Goal: Transaction & Acquisition: Purchase product/service

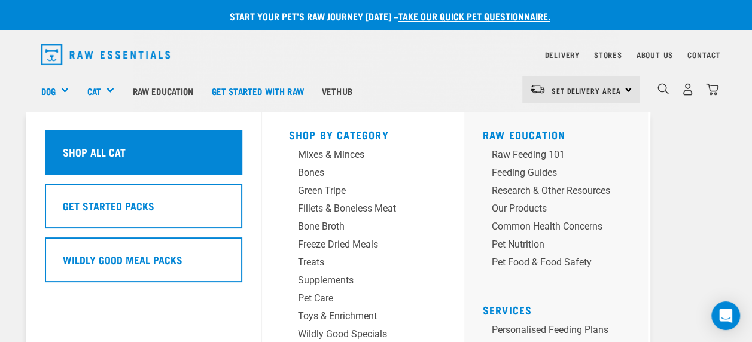
click at [92, 157] on h5 "Shop All Cat" at bounding box center [93, 152] width 63 height 16
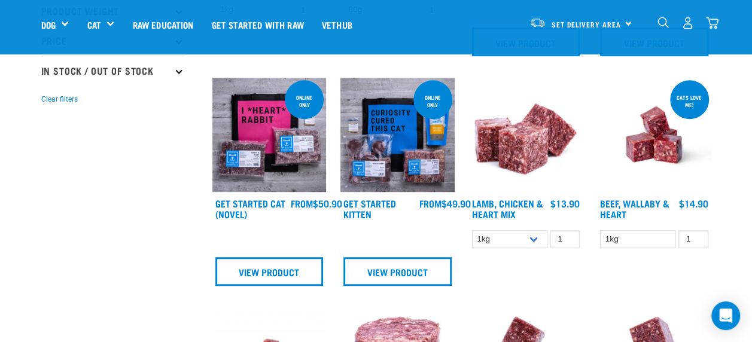
scroll to position [337, 0]
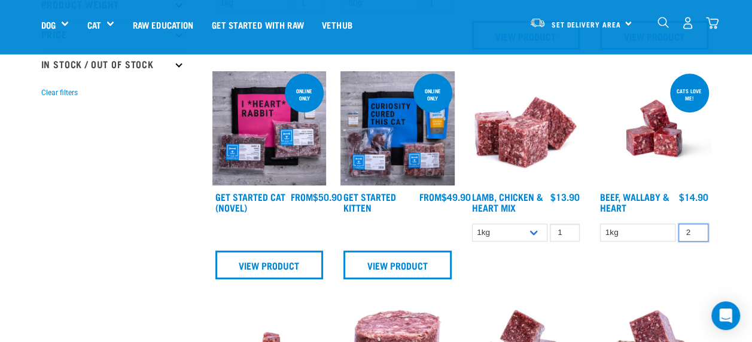
type input "2"
click at [696, 227] on input "2" at bounding box center [694, 233] width 30 height 19
click at [153, 26] on link "Raw Education" at bounding box center [162, 25] width 79 height 48
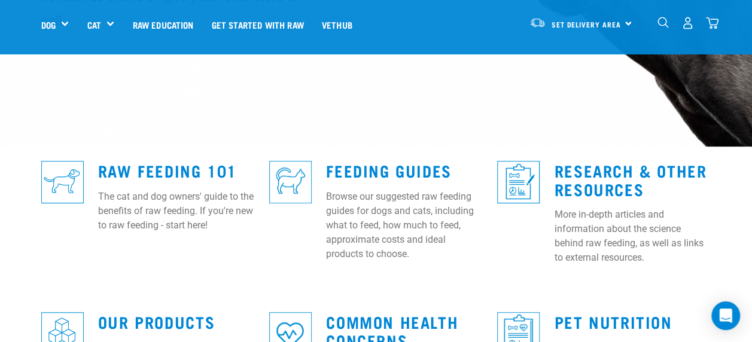
scroll to position [312, 0]
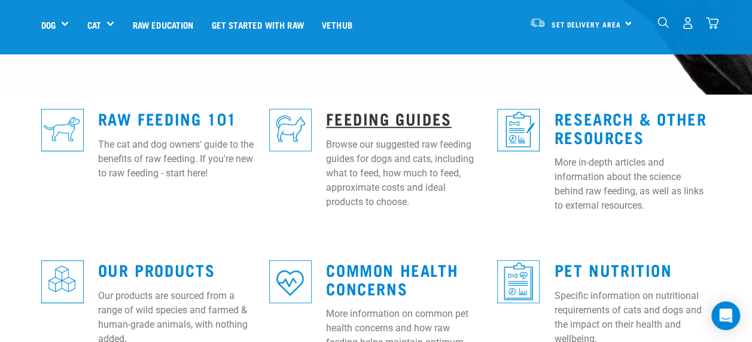
click at [366, 114] on link "Feeding Guides" at bounding box center [388, 118] width 125 height 9
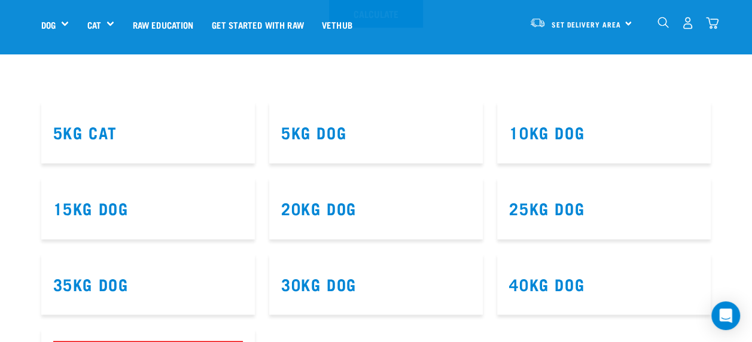
scroll to position [643, 0]
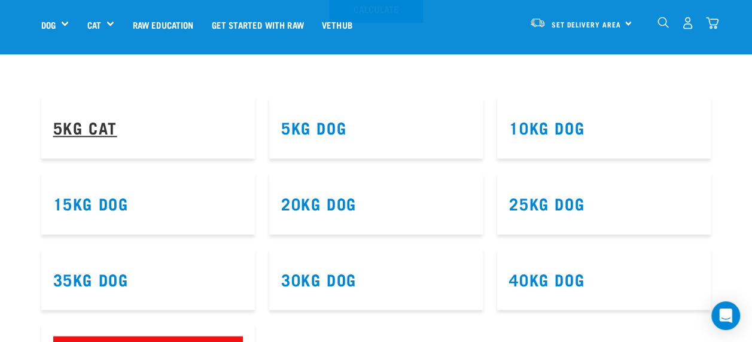
click at [104, 123] on link "5kg Cat" at bounding box center [85, 127] width 64 height 9
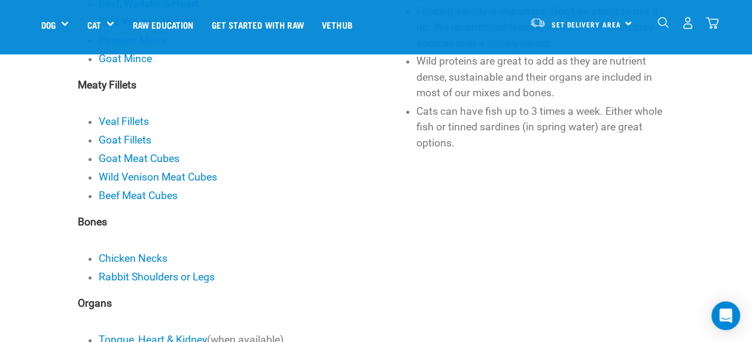
scroll to position [595, 0]
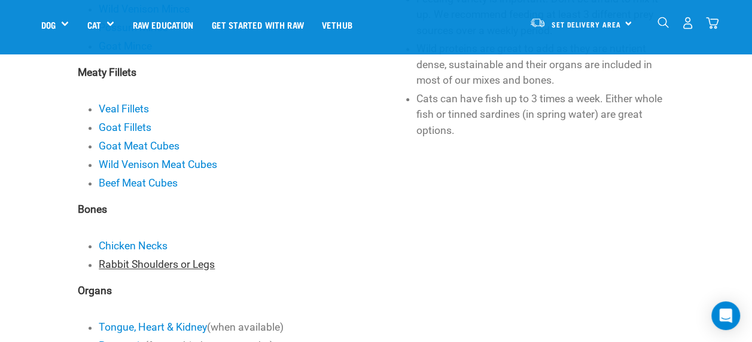
click at [184, 264] on link "Rabbit Shoulders or Legs" at bounding box center [157, 264] width 116 height 12
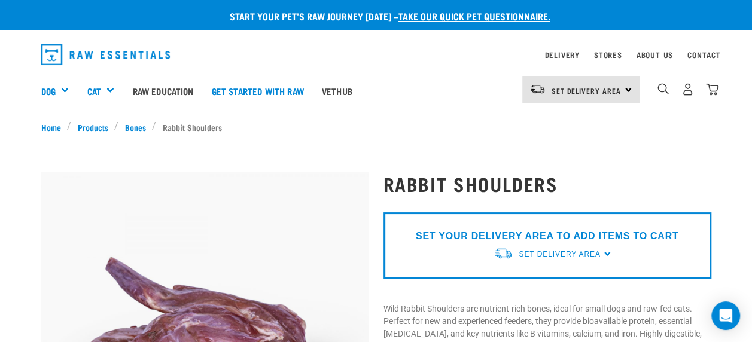
scroll to position [4, 0]
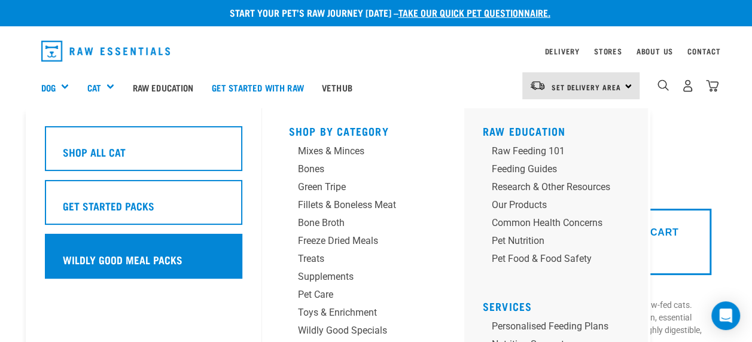
click at [101, 258] on h5 "Wildly Good Meal Packs" at bounding box center [122, 260] width 120 height 16
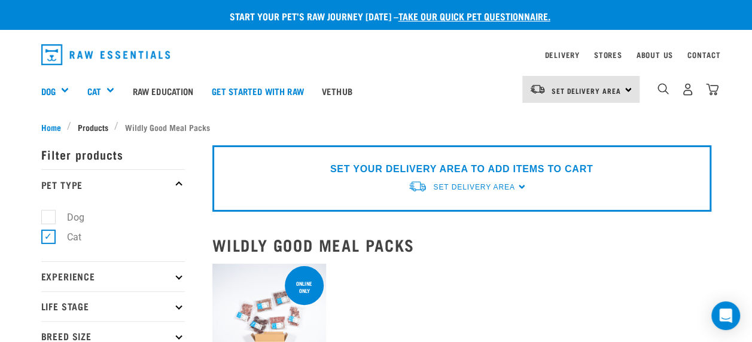
click at [90, 123] on span "Products" at bounding box center [93, 127] width 31 height 13
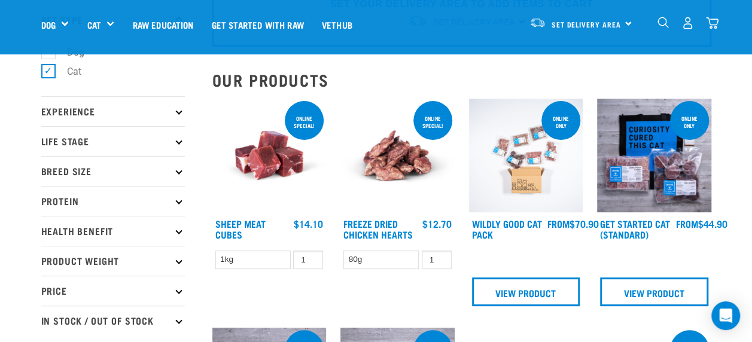
scroll to position [91, 0]
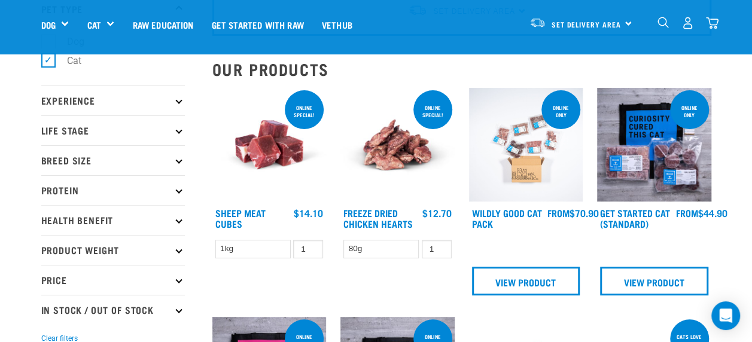
click at [382, 150] on img at bounding box center [397, 145] width 114 height 114
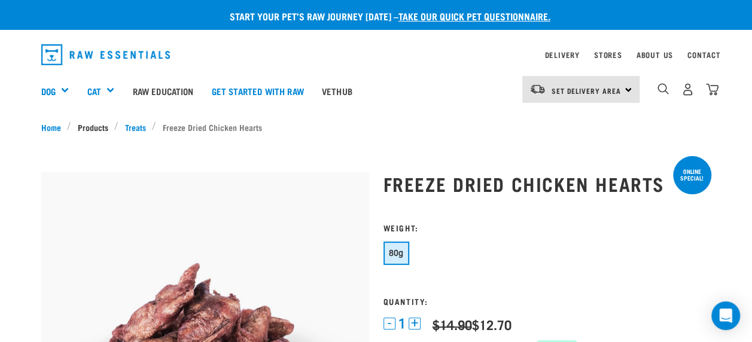
click at [91, 126] on link "Products" at bounding box center [92, 127] width 43 height 13
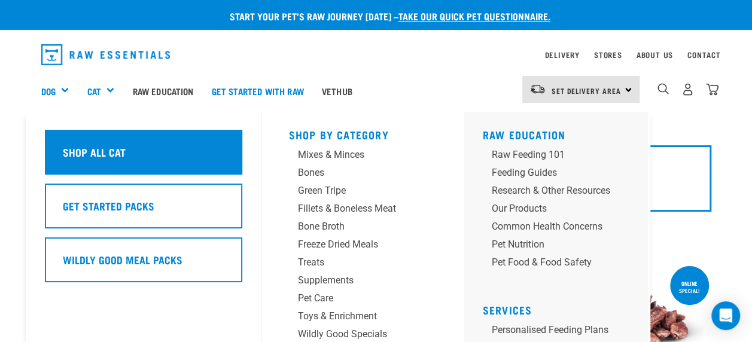
click at [83, 148] on h5 "Shop All Cat" at bounding box center [93, 152] width 63 height 16
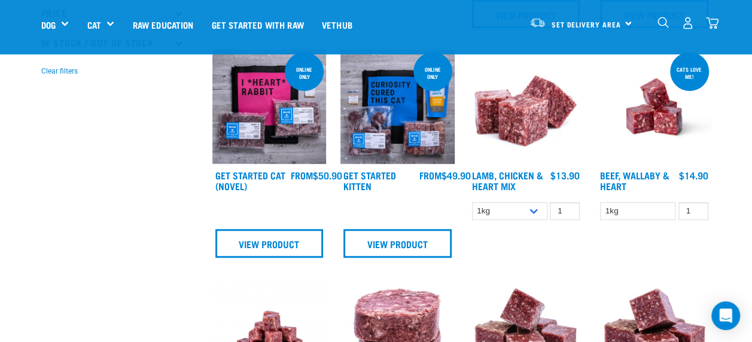
scroll to position [340, 0]
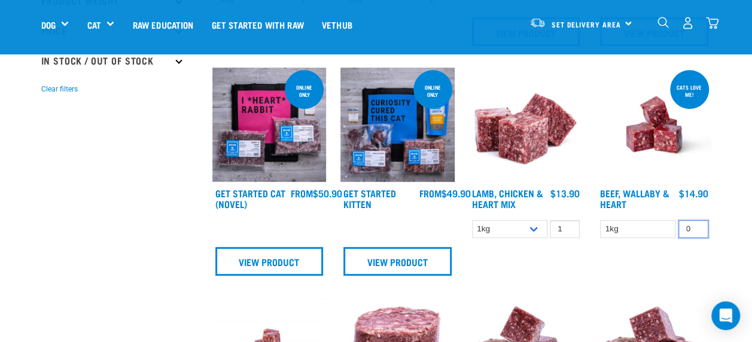
click at [696, 228] on input "0" at bounding box center [694, 229] width 30 height 19
click at [693, 223] on input "1" at bounding box center [694, 229] width 30 height 19
type input "2"
click at [695, 224] on input "2" at bounding box center [694, 229] width 30 height 19
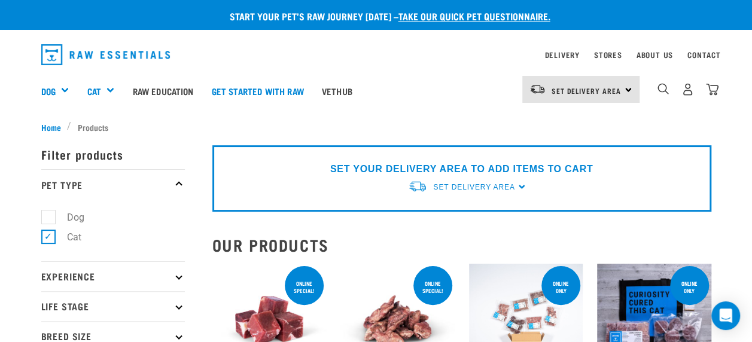
scroll to position [4, 0]
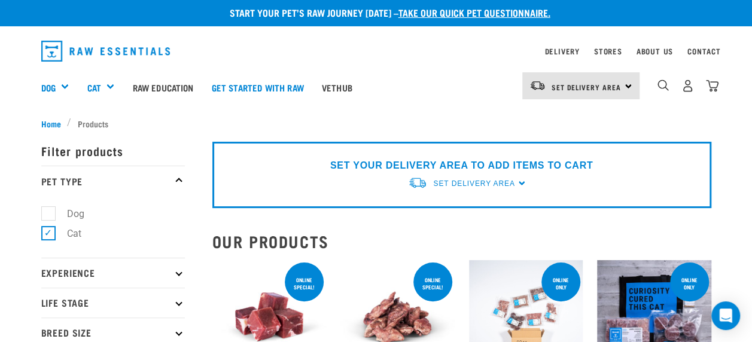
click at [520, 181] on div "SET YOUR DELIVERY AREA TO ADD ITEMS TO CART Set Delivery Area North Island Sout…" at bounding box center [461, 175] width 499 height 66
click at [500, 181] on span "Set Delivery Area" at bounding box center [473, 184] width 81 height 8
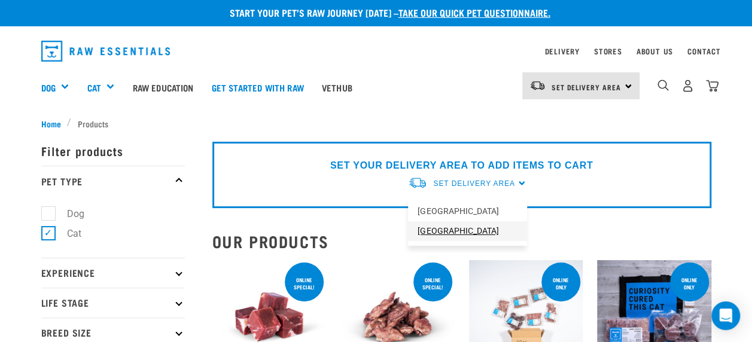
click at [414, 237] on link "[GEOGRAPHIC_DATA]" at bounding box center [467, 231] width 119 height 20
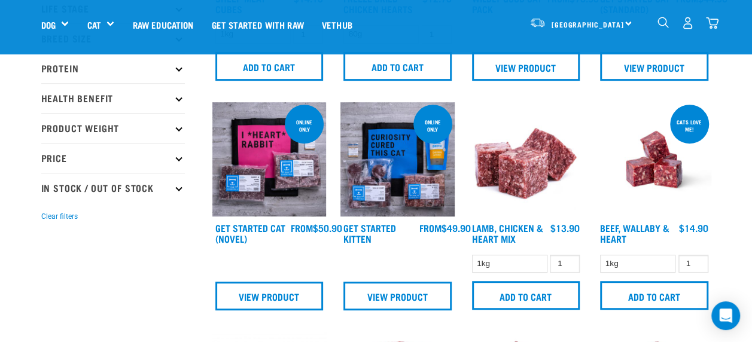
scroll to position [217, 0]
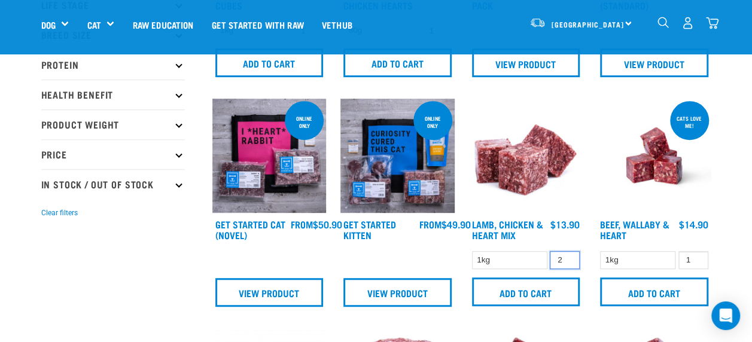
type input "2"
click at [568, 257] on input "2" at bounding box center [565, 260] width 30 height 19
type input "2"
click at [698, 257] on input "2" at bounding box center [694, 260] width 30 height 19
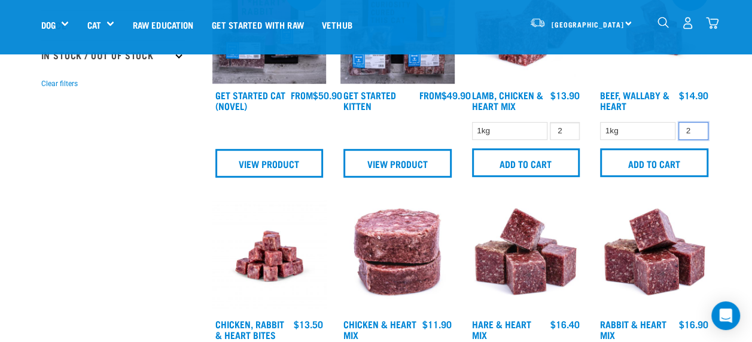
scroll to position [342, 0]
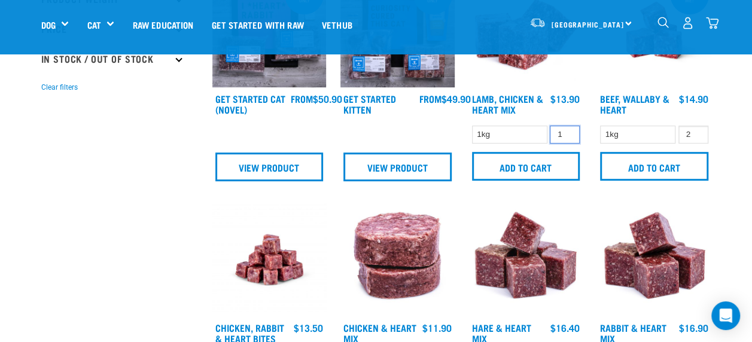
type input "1"
click at [568, 136] on input "1" at bounding box center [565, 135] width 30 height 19
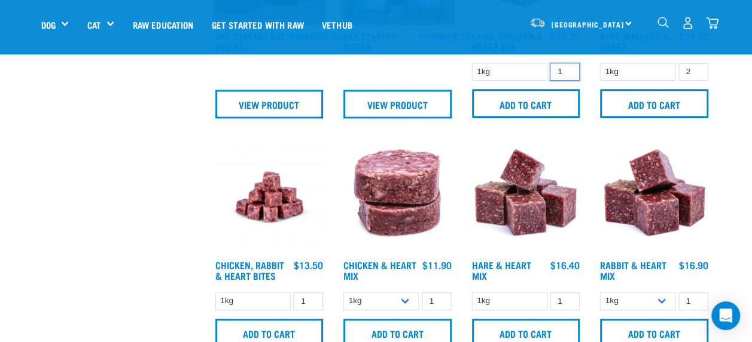
scroll to position [409, 0]
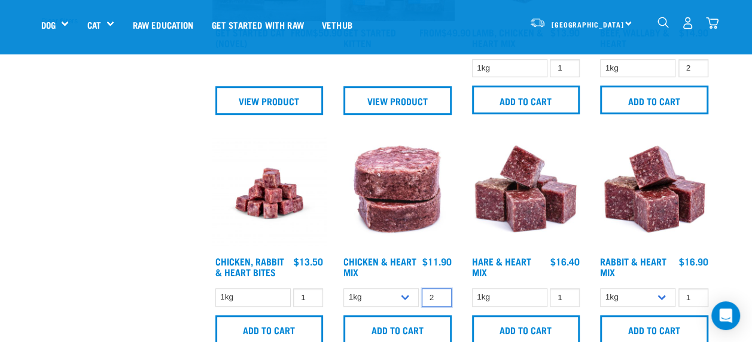
type input "2"
click at [439, 294] on input "2" at bounding box center [437, 297] width 30 height 19
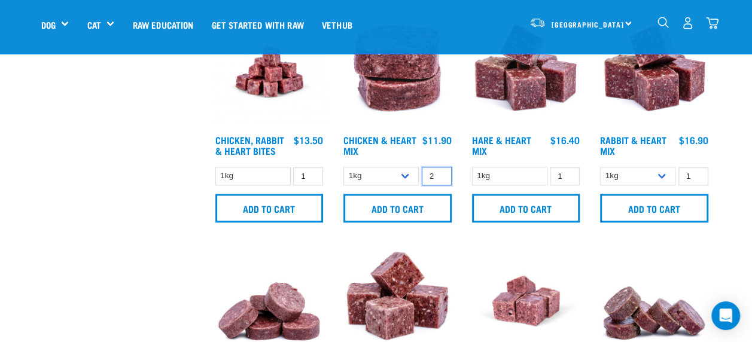
scroll to position [534, 0]
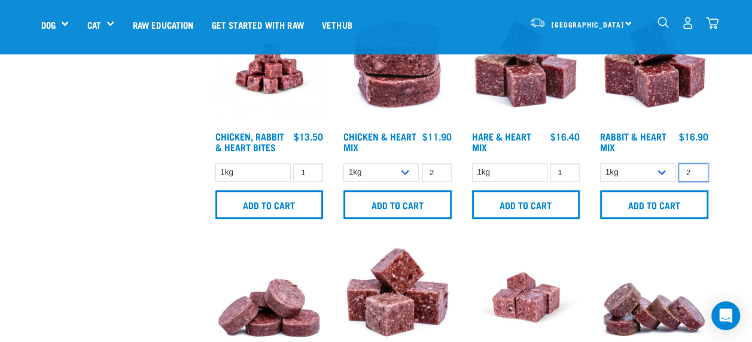
click at [695, 168] on input "2" at bounding box center [694, 172] width 30 height 19
type input "1"
click at [695, 175] on input "1" at bounding box center [694, 172] width 30 height 19
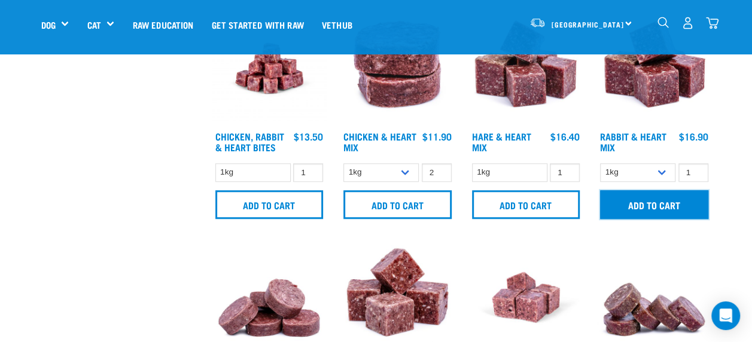
click at [666, 204] on input "Add to cart" at bounding box center [654, 204] width 108 height 29
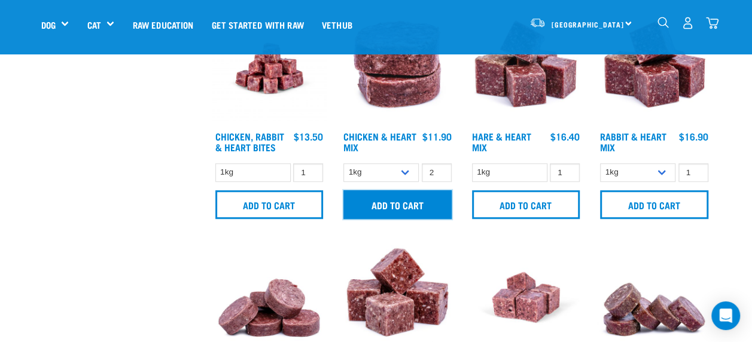
click at [369, 205] on input "Add to cart" at bounding box center [397, 204] width 108 height 29
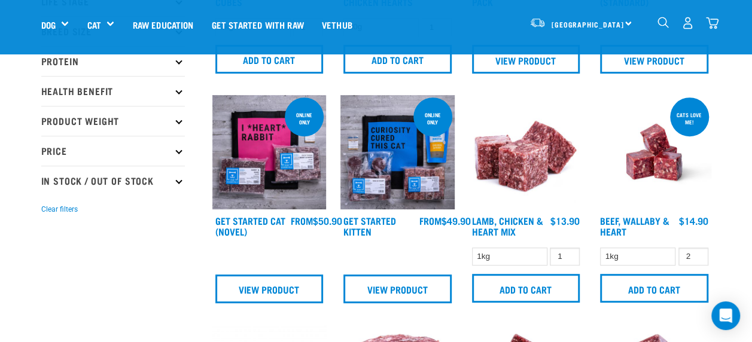
scroll to position [228, 0]
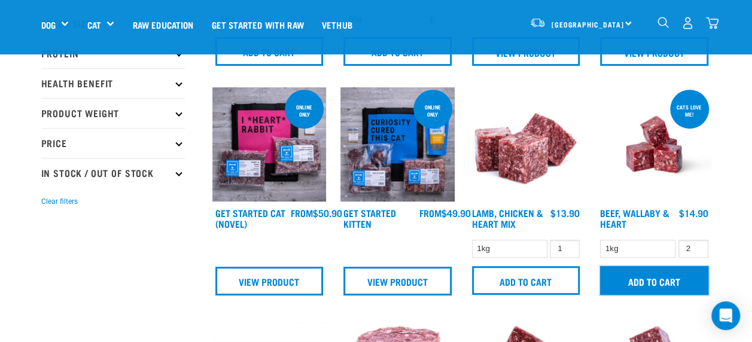
click at [656, 275] on input "Add to cart" at bounding box center [654, 280] width 108 height 29
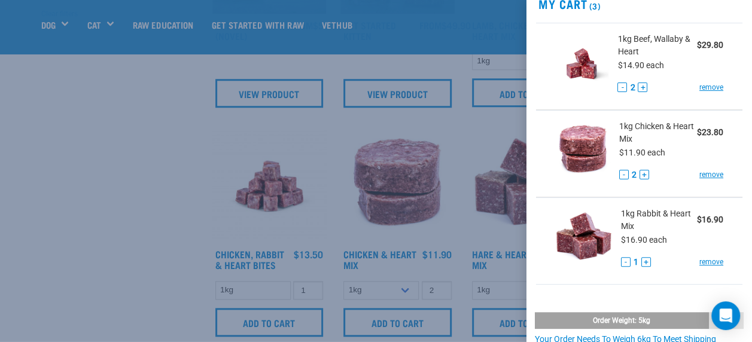
scroll to position [434, 0]
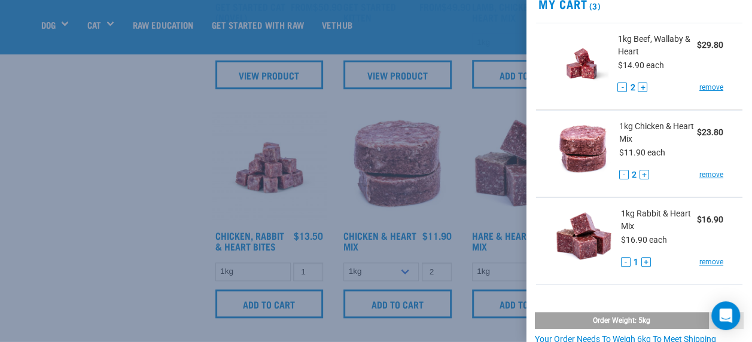
click at [446, 31] on div at bounding box center [376, 171] width 752 height 342
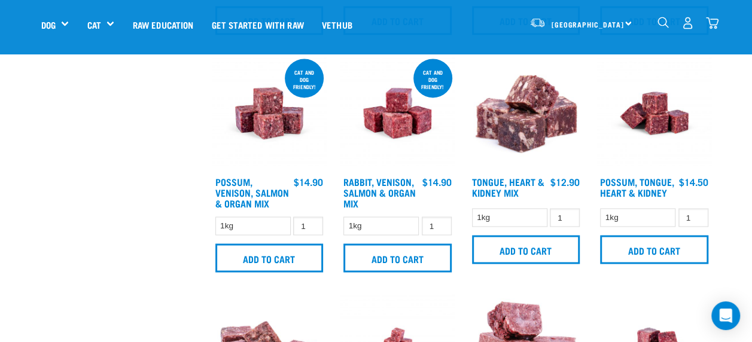
scroll to position [943, 0]
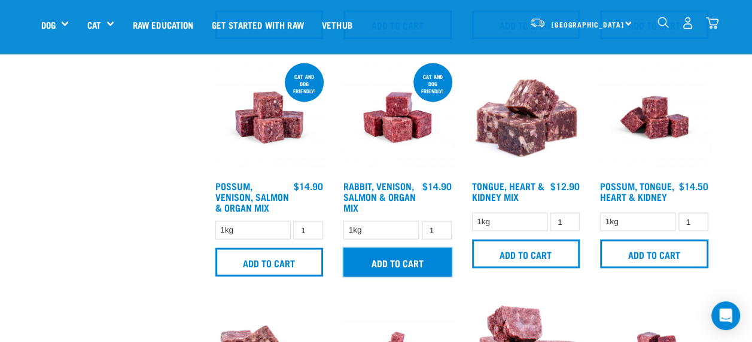
click at [393, 266] on input "Add to cart" at bounding box center [397, 262] width 108 height 29
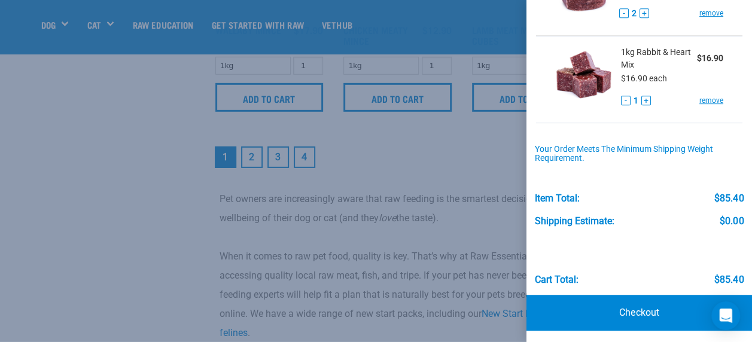
scroll to position [282, 0]
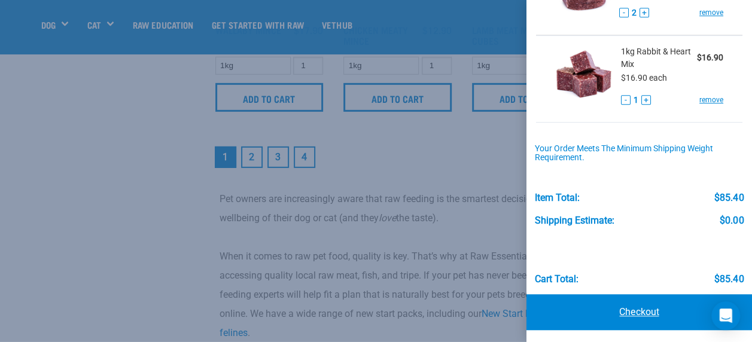
click at [633, 305] on link "Checkout" at bounding box center [640, 312] width 226 height 36
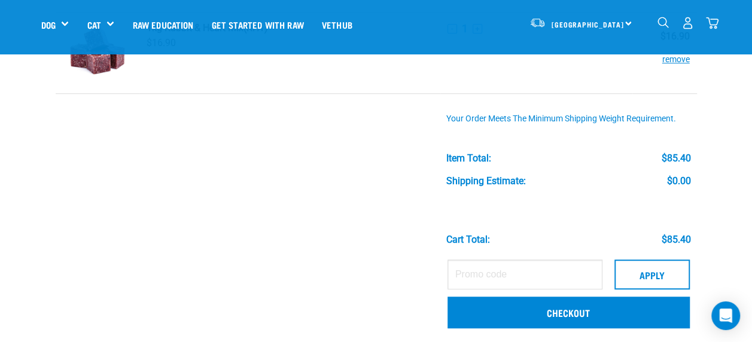
scroll to position [353, 0]
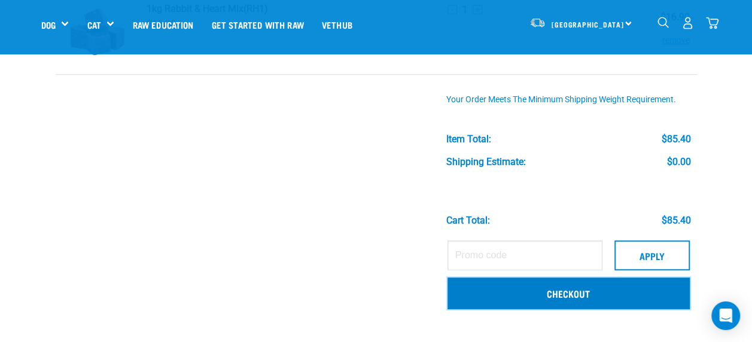
click at [574, 292] on link "Checkout" at bounding box center [569, 293] width 242 height 31
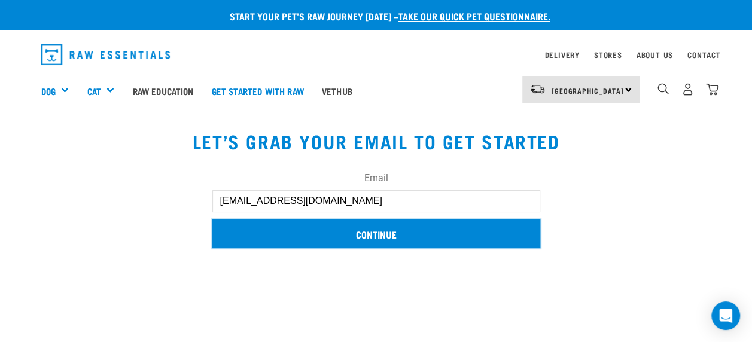
click at [403, 232] on input "Continue" at bounding box center [376, 234] width 328 height 29
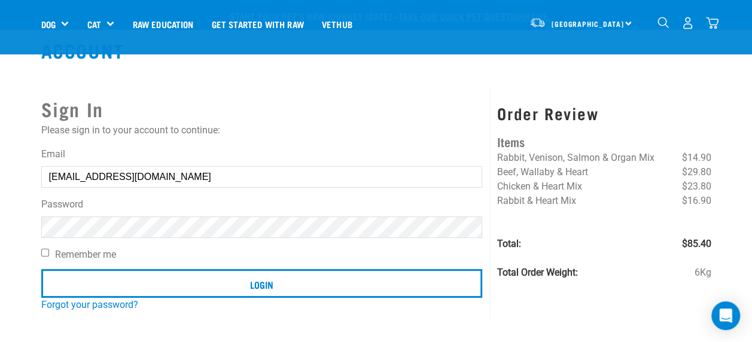
scroll to position [65, 0]
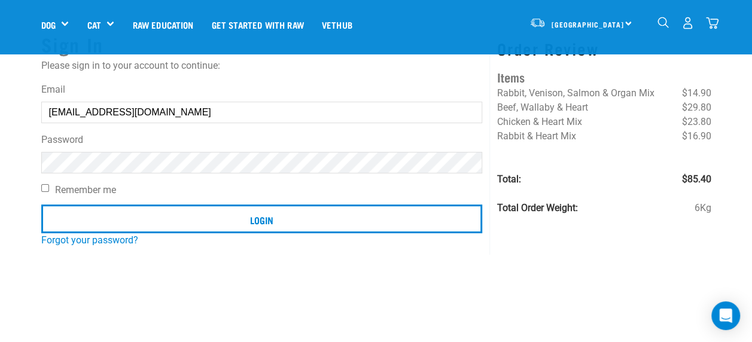
click at [44, 188] on input "Remember me" at bounding box center [45, 188] width 8 height 8
checkbox input "true"
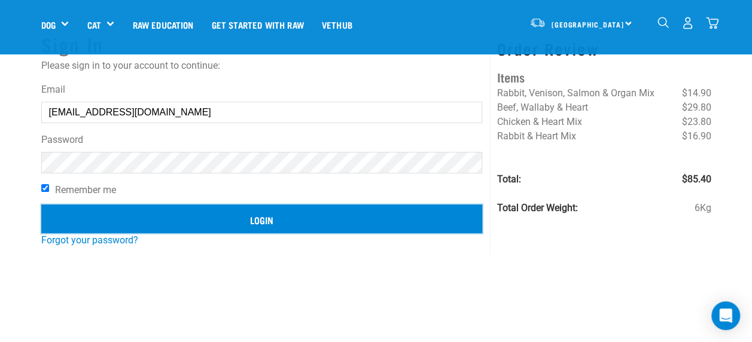
click at [215, 211] on input "Login" at bounding box center [262, 219] width 442 height 29
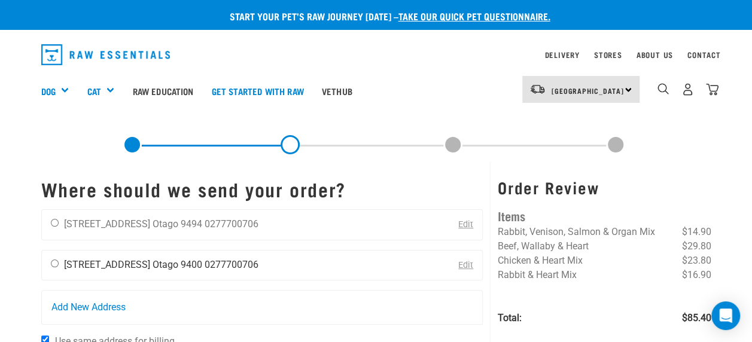
click at [56, 262] on input "radio" at bounding box center [55, 264] width 8 height 8
radio input "true"
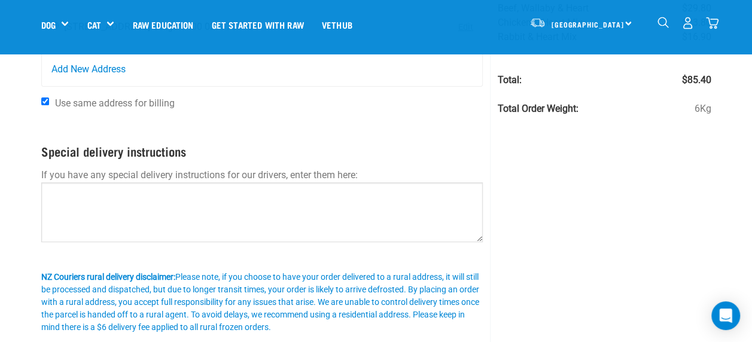
scroll to position [154, 0]
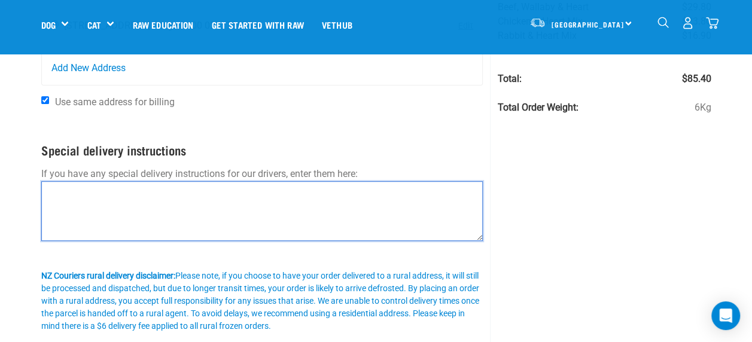
click at [81, 204] on textarea at bounding box center [262, 211] width 442 height 60
click at [68, 200] on textarea at bounding box center [262, 211] width 442 height 60
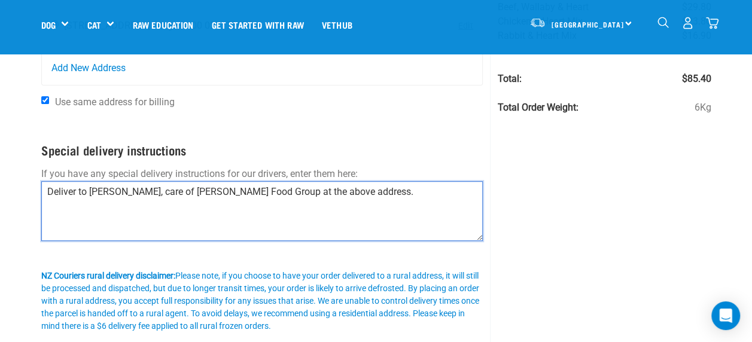
click at [451, 230] on textarea "Deliver to Ken Dove, care of Milligan's Food Group at the above address." at bounding box center [262, 211] width 442 height 60
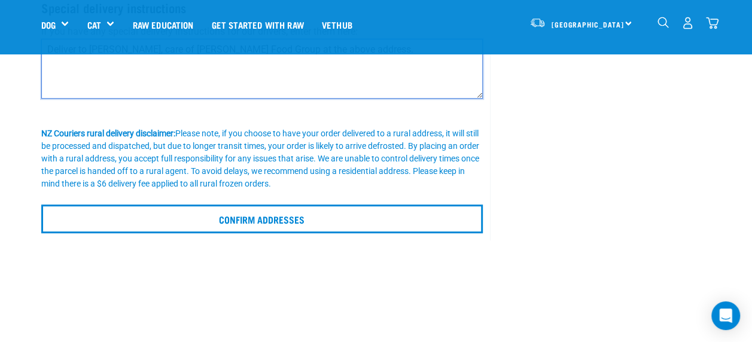
scroll to position [314, 0]
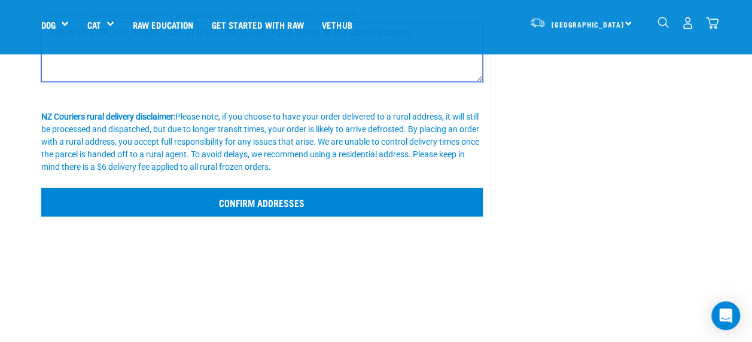
type textarea "Deliver to Ken Dove, care of Milligan's Food Group at the above address."
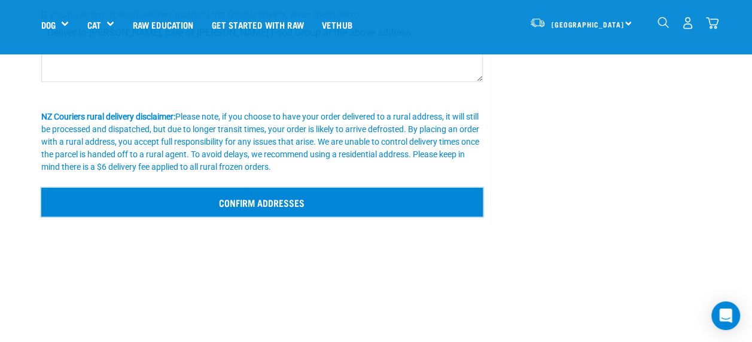
click at [303, 209] on input "Confirm addresses" at bounding box center [262, 202] width 442 height 29
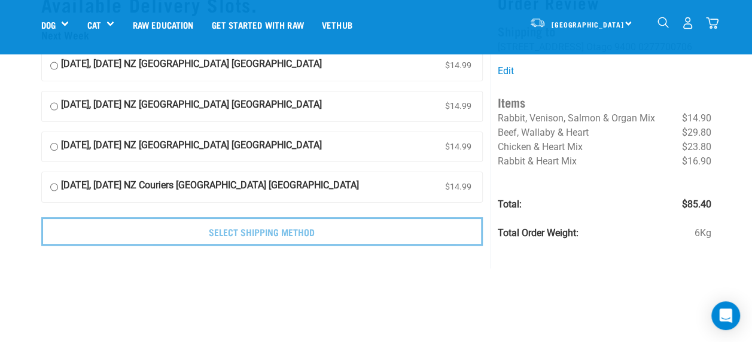
scroll to position [34, 0]
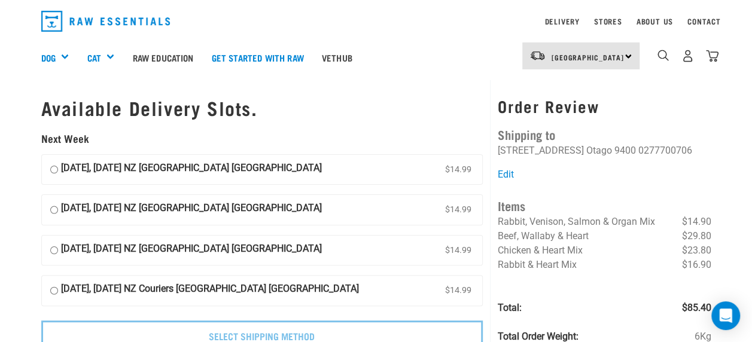
click at [51, 251] on input "[DATE], [DATE] NZ [GEOGRAPHIC_DATA] [GEOGRAPHIC_DATA] $14.99" at bounding box center [54, 251] width 8 height 18
radio input "true"
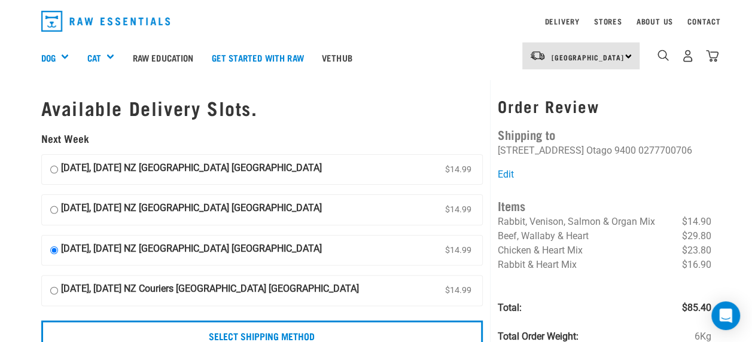
click at [54, 209] on input "[DATE], [DATE] NZ [GEOGRAPHIC_DATA] [GEOGRAPHIC_DATA] $14.99" at bounding box center [54, 210] width 8 height 18
radio input "true"
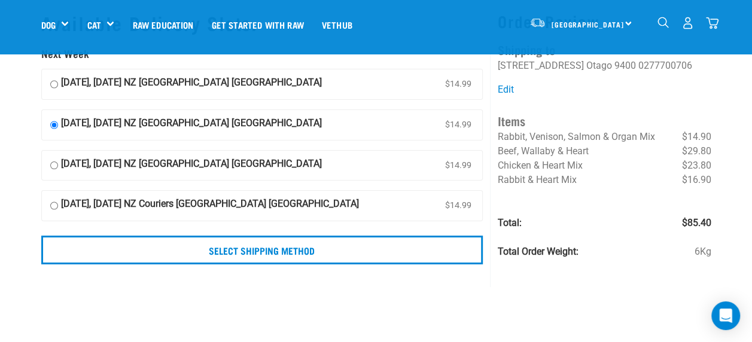
scroll to position [113, 0]
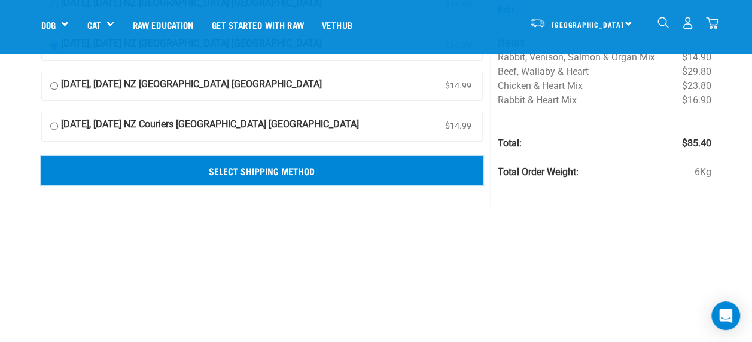
click at [360, 167] on input "Select Shipping Method" at bounding box center [262, 170] width 442 height 29
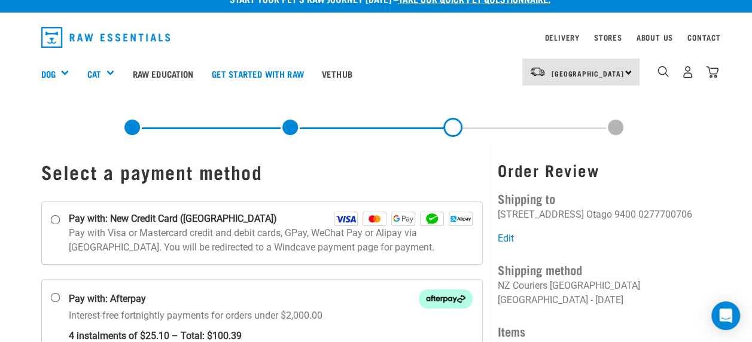
scroll to position [9, 0]
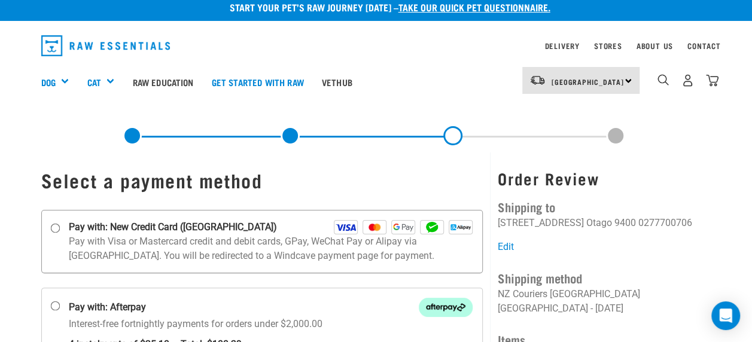
click at [55, 226] on input "Pay with: New Credit Card ([GEOGRAPHIC_DATA])" at bounding box center [55, 228] width 10 height 10
radio input "true"
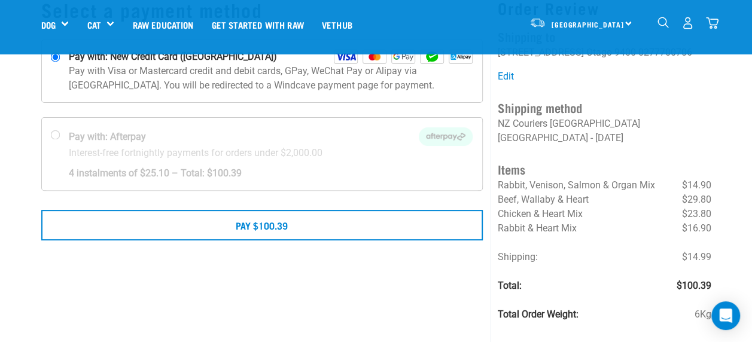
scroll to position [98, 0]
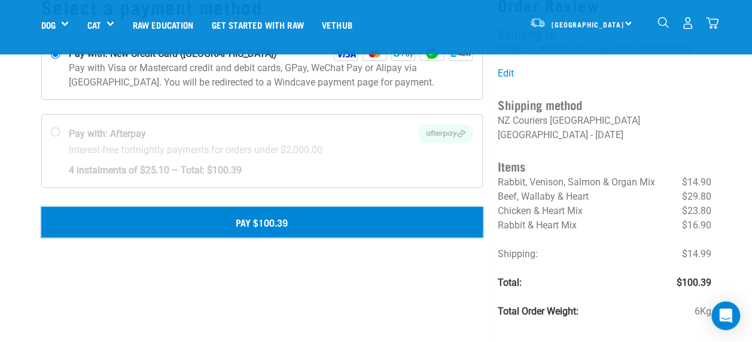
click at [305, 220] on button "Pay $100.39" at bounding box center [262, 222] width 442 height 30
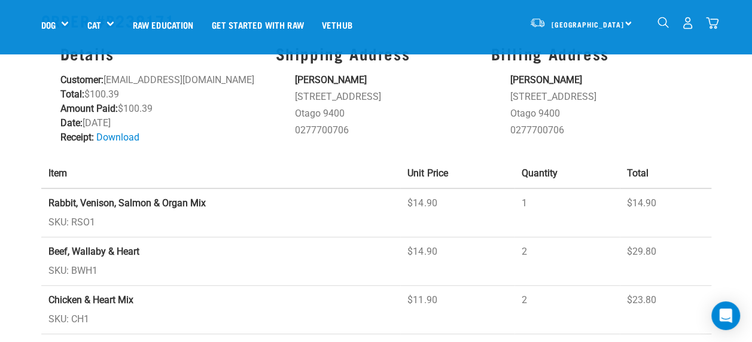
scroll to position [93, 0]
